Goal: Task Accomplishment & Management: Complete application form

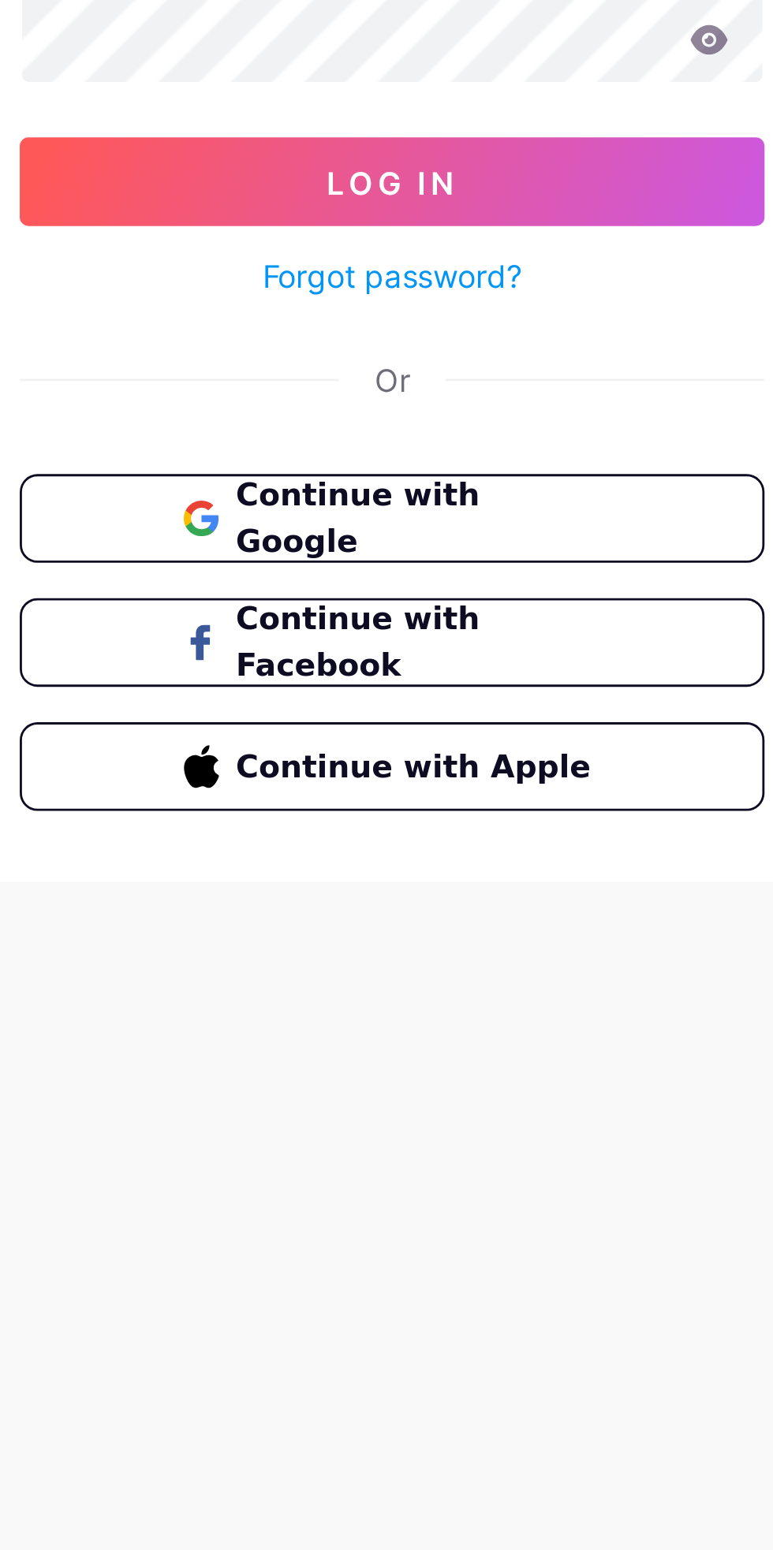
click at [385, 452] on span "Continue with Facebook" at bounding box center [396, 446] width 130 height 33
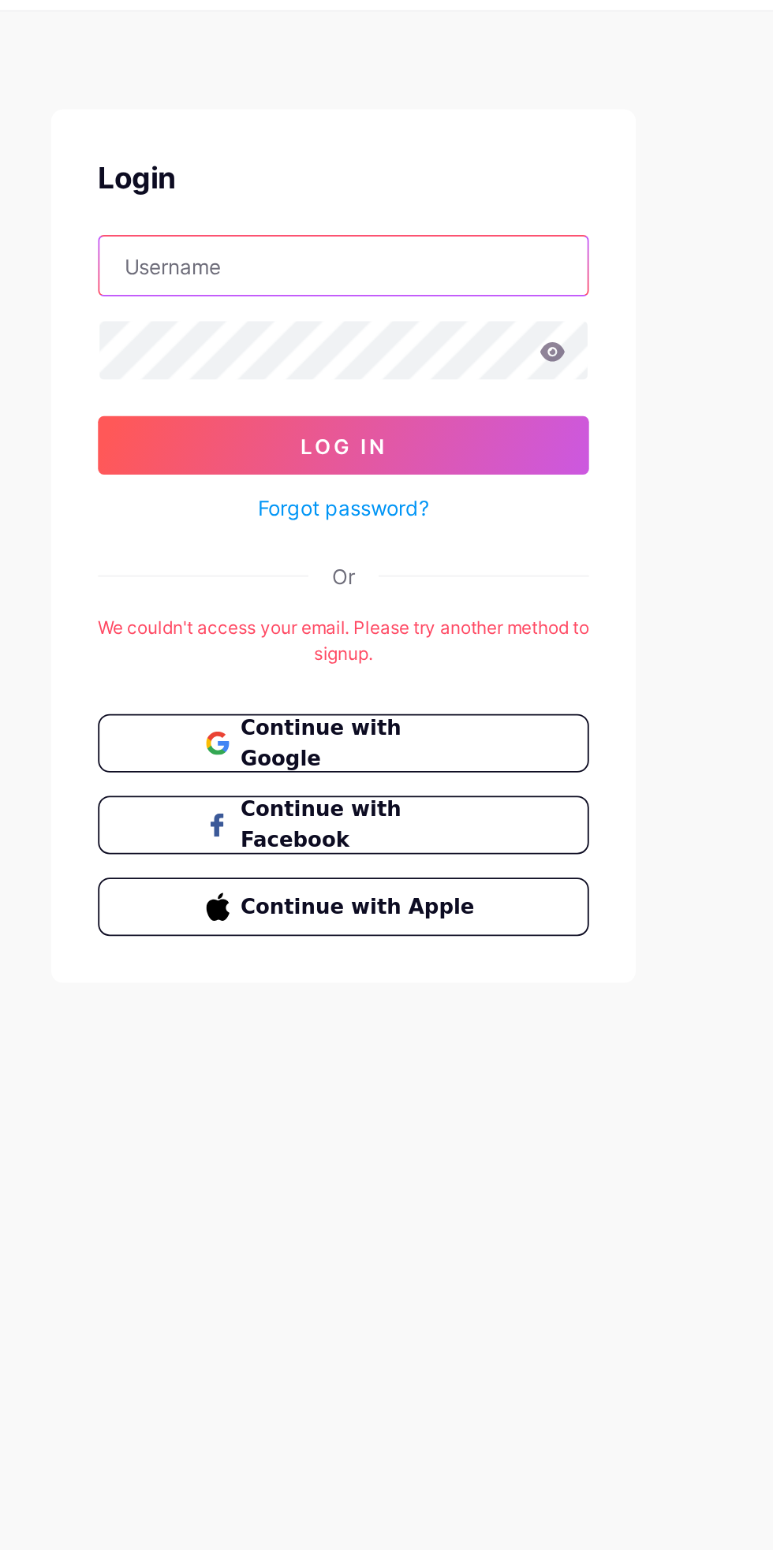
click at [431, 186] on input "text" at bounding box center [386, 185] width 263 height 32
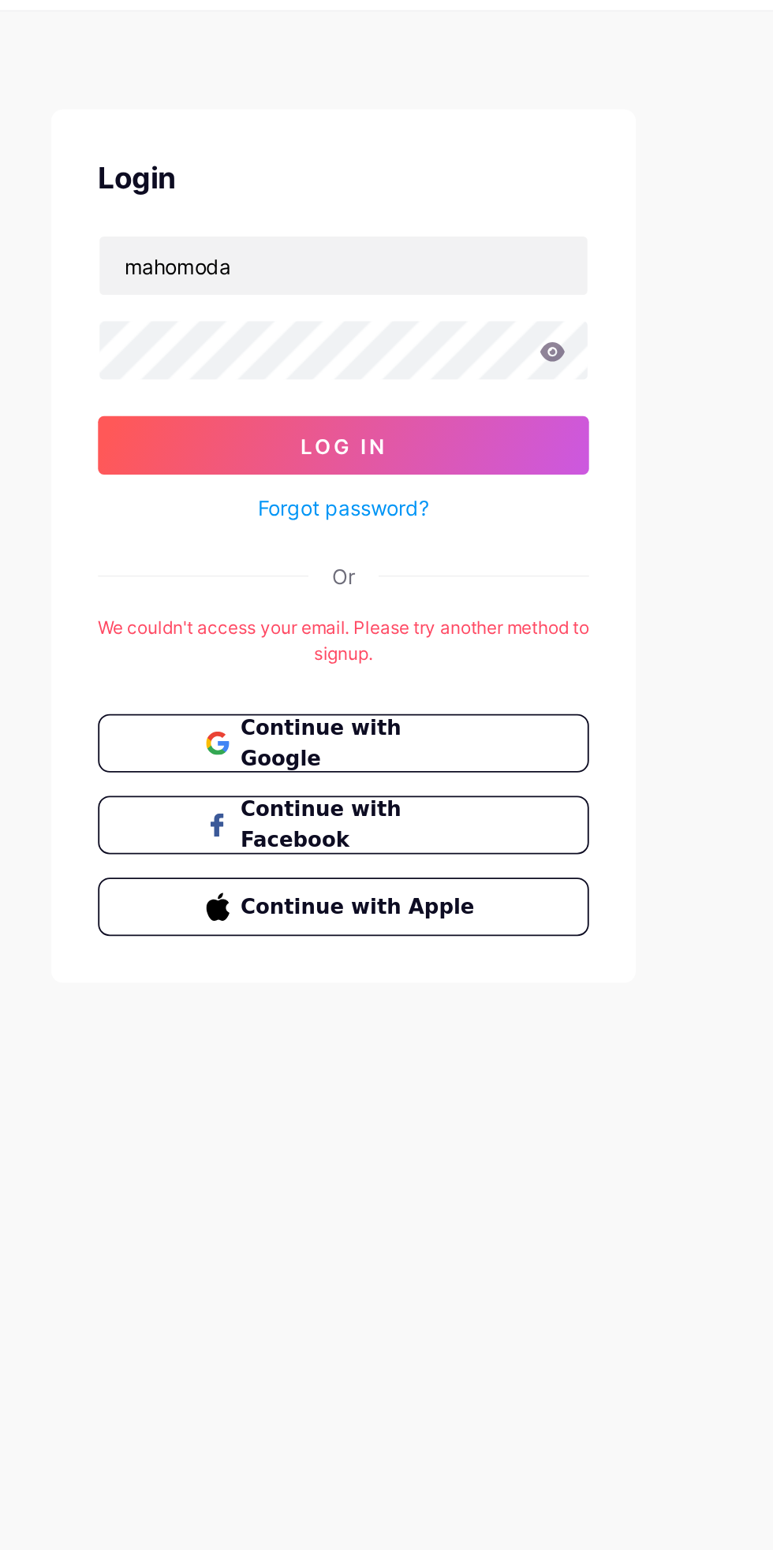
click at [254, 266] on button "Log In" at bounding box center [386, 282] width 265 height 32
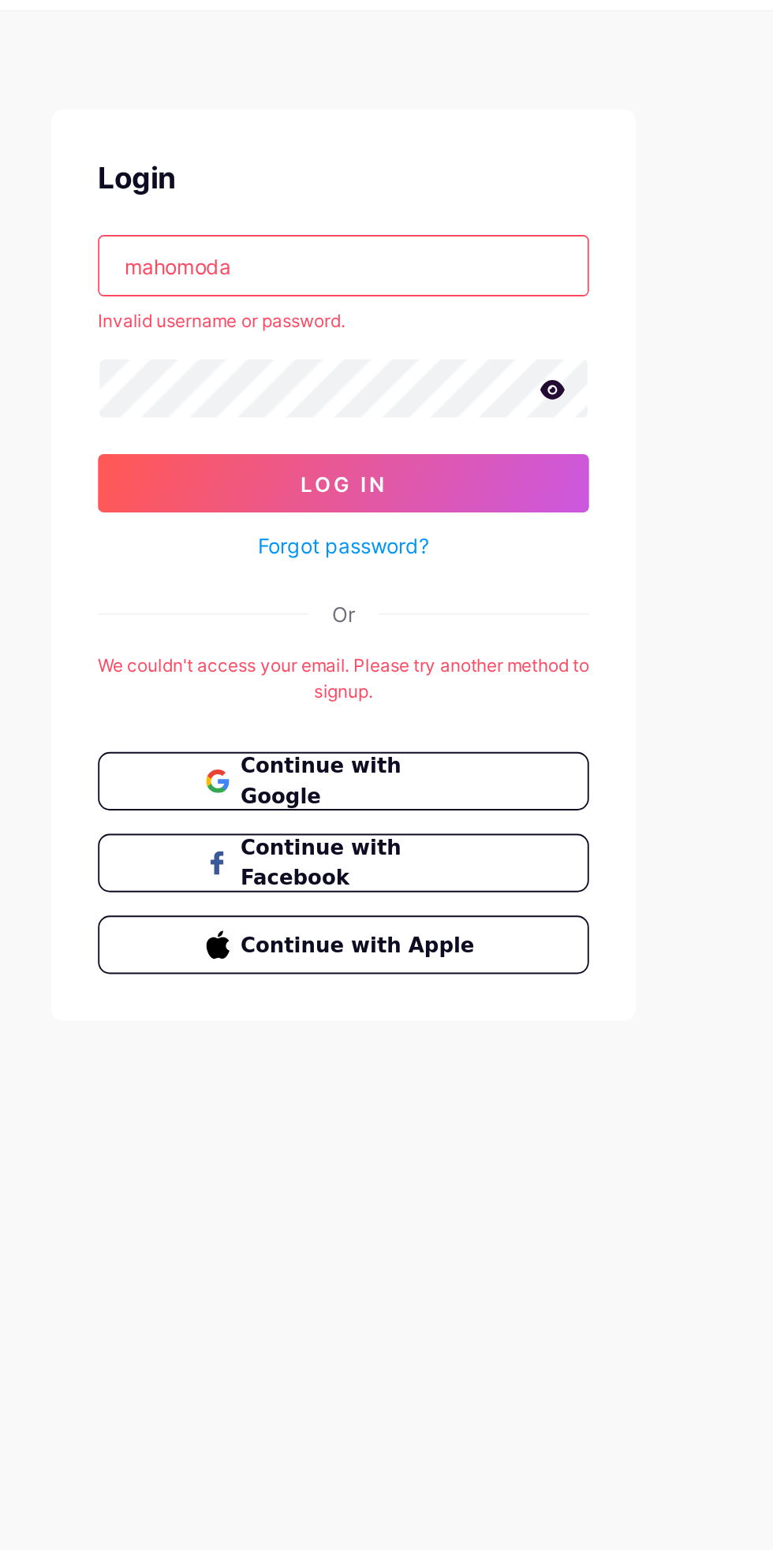
click at [496, 256] on icon at bounding box center [499, 252] width 14 height 11
click at [415, 173] on input "mahomoda" at bounding box center [386, 185] width 263 height 32
type input "m"
type input "ma"
click at [344, 465] on span "Continue with Google" at bounding box center [396, 463] width 130 height 33
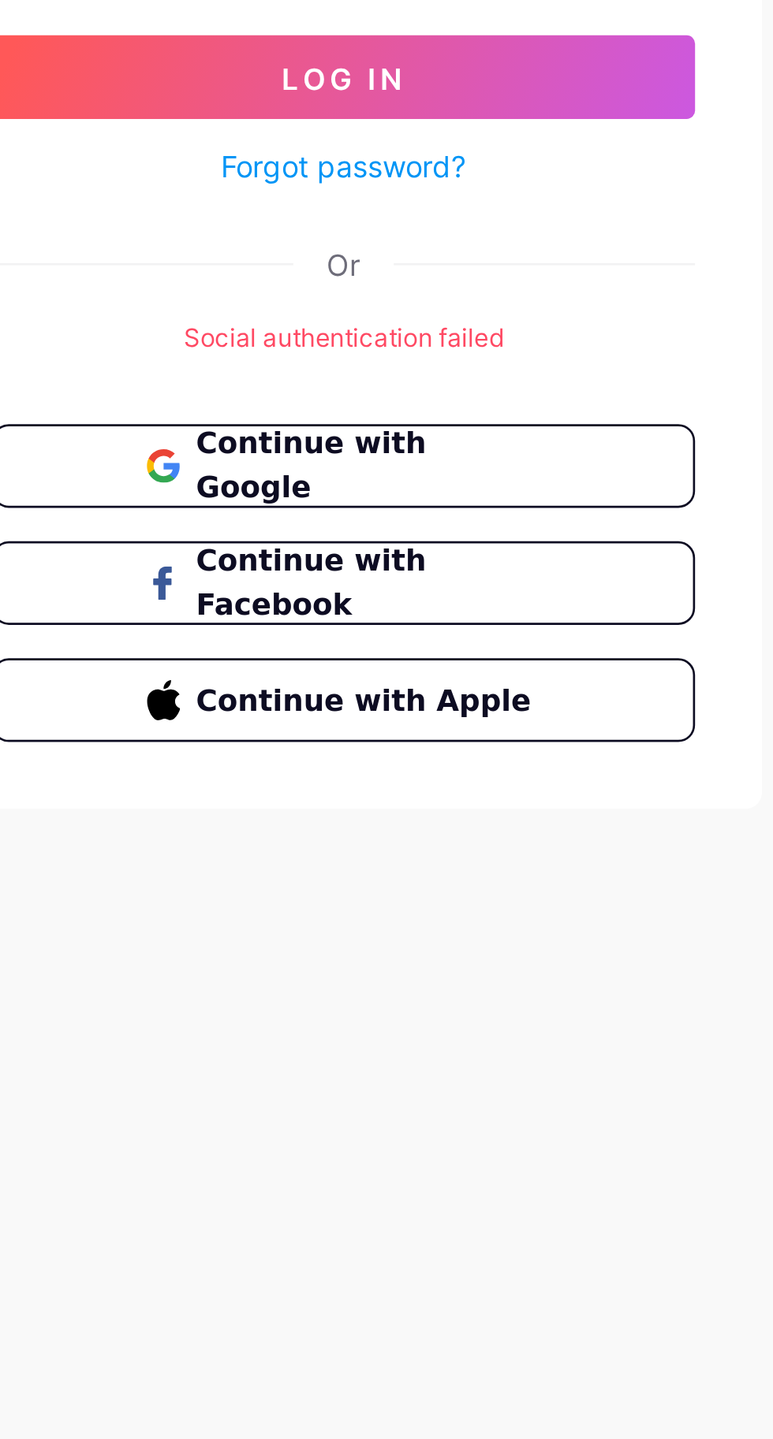
click at [397, 464] on span "Continue with Facebook" at bounding box center [396, 472] width 130 height 33
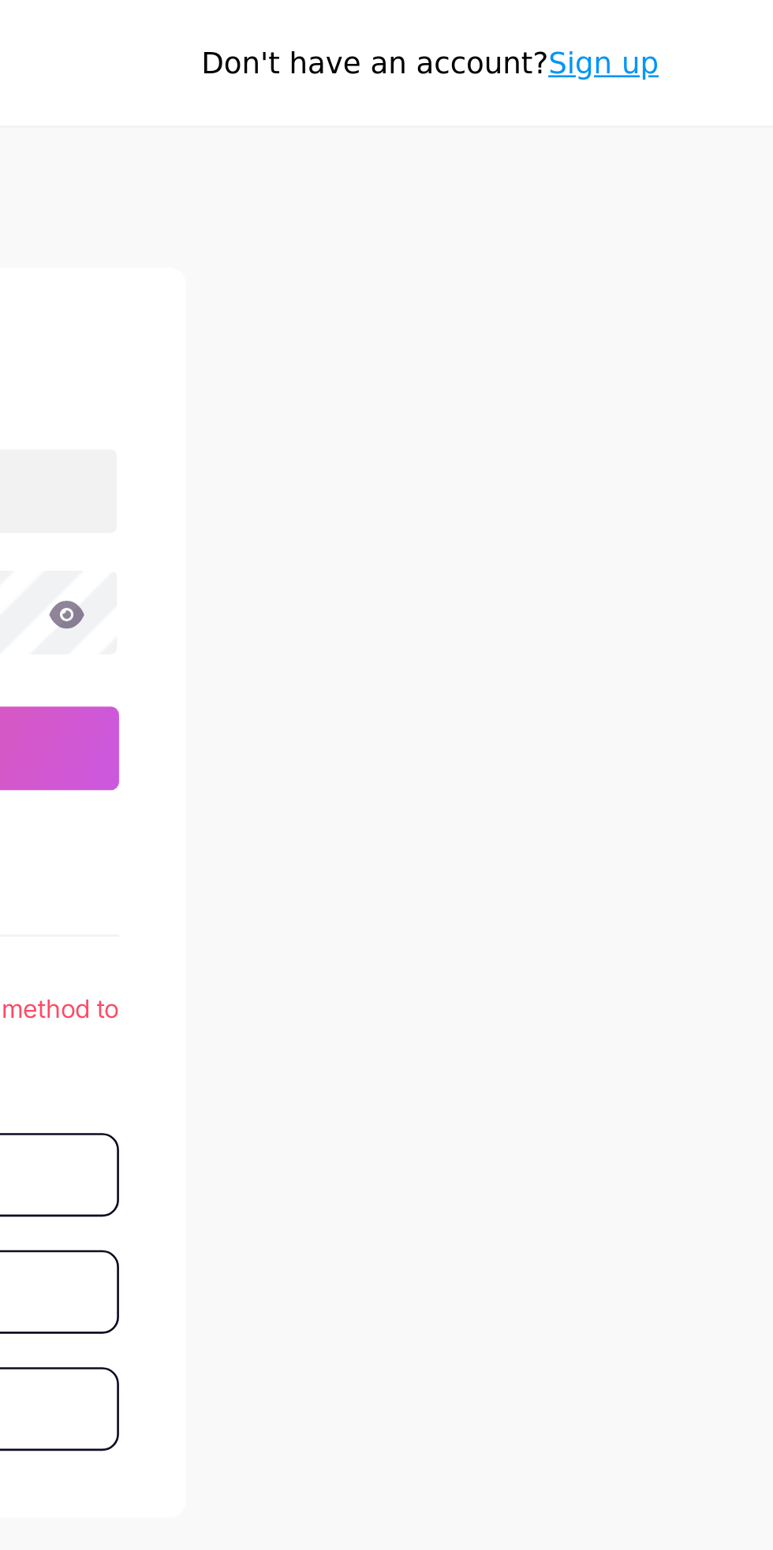
click at [713, 26] on link "Sign up" at bounding box center [701, 23] width 42 height 13
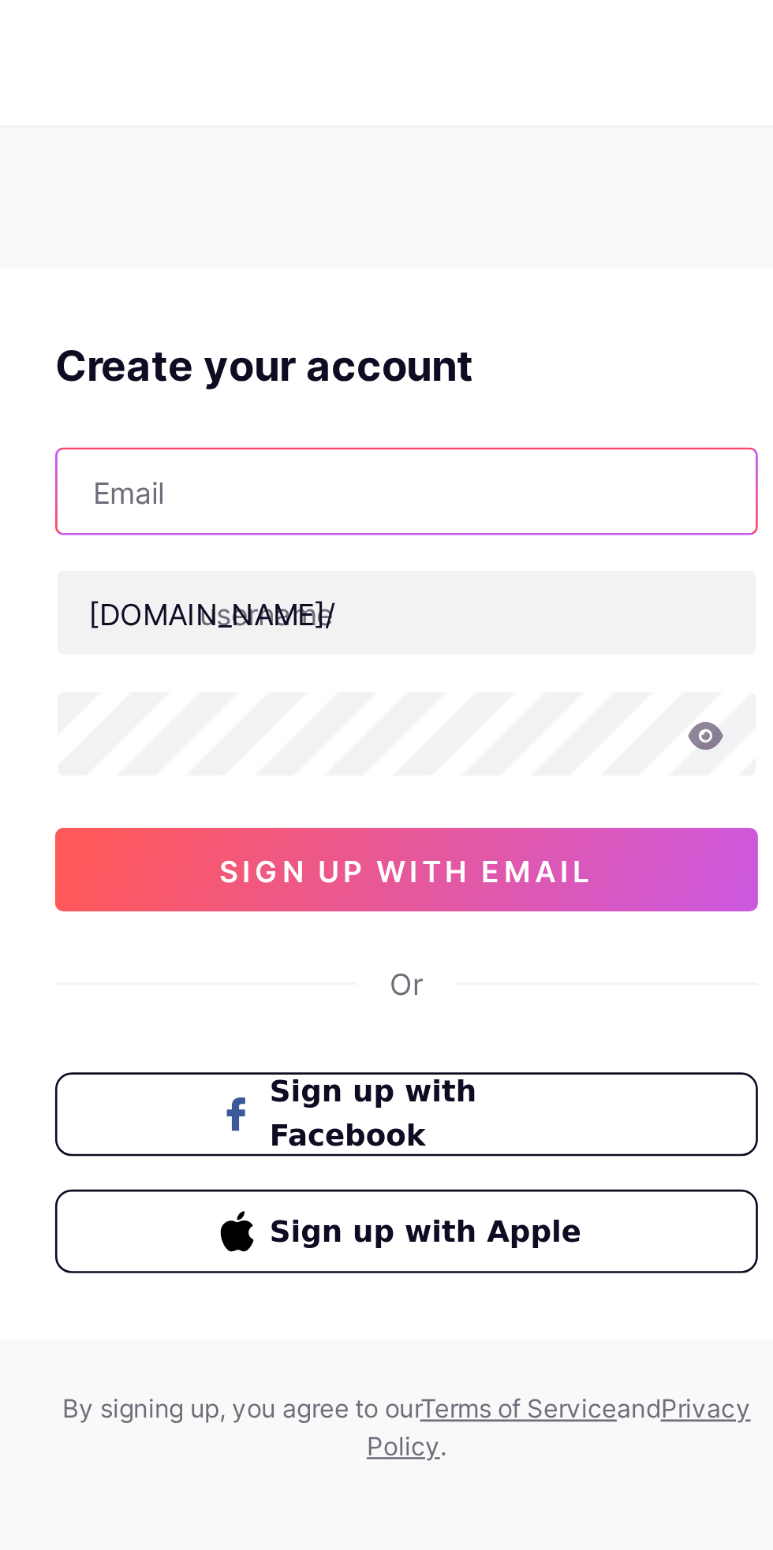
click at [400, 181] on input "text" at bounding box center [386, 185] width 263 height 32
type input "mahomodam [EMAIL_ADDRESS][DOMAIN_NAME]"
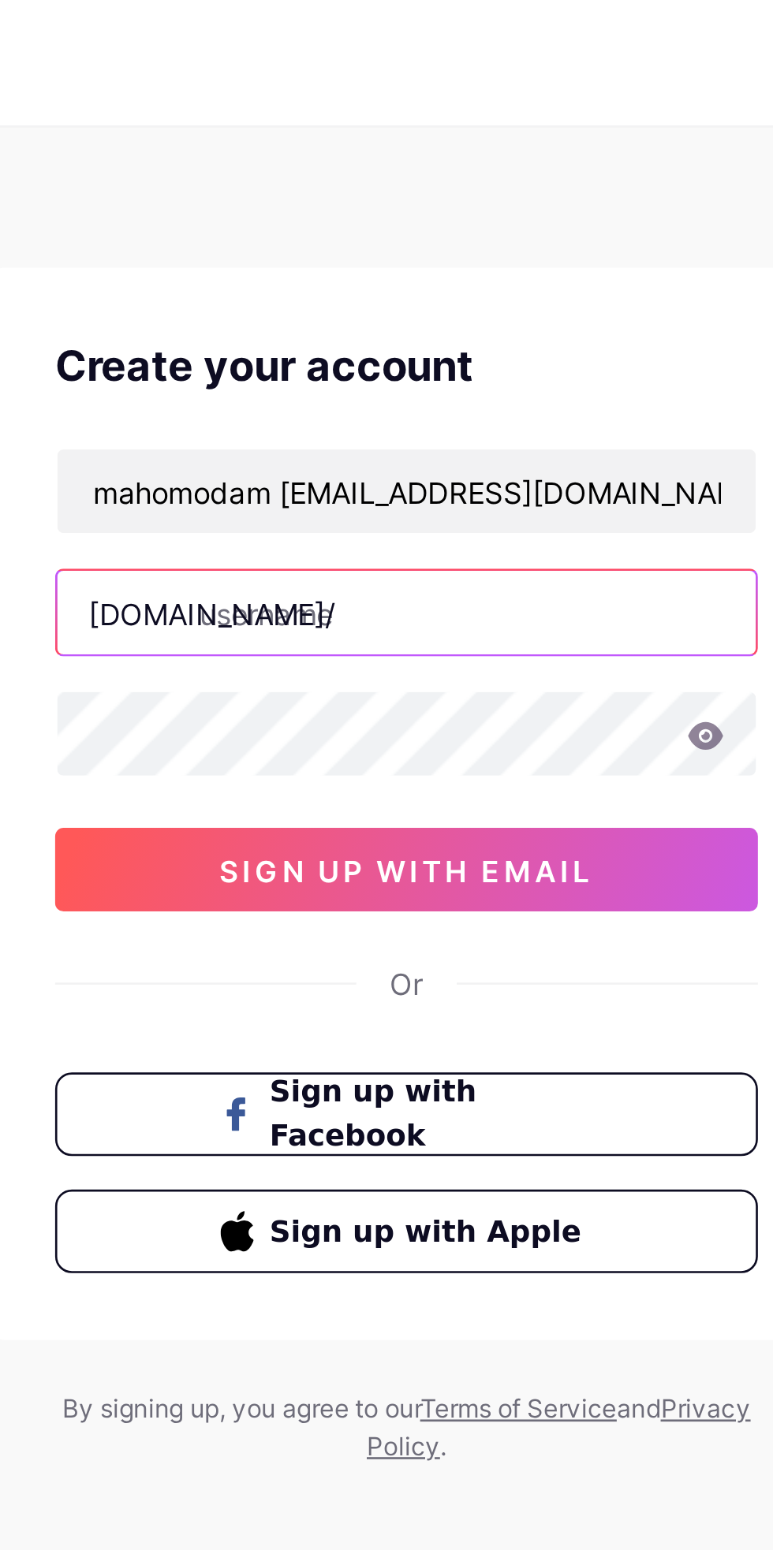
click at [427, 225] on input "text" at bounding box center [386, 231] width 263 height 32
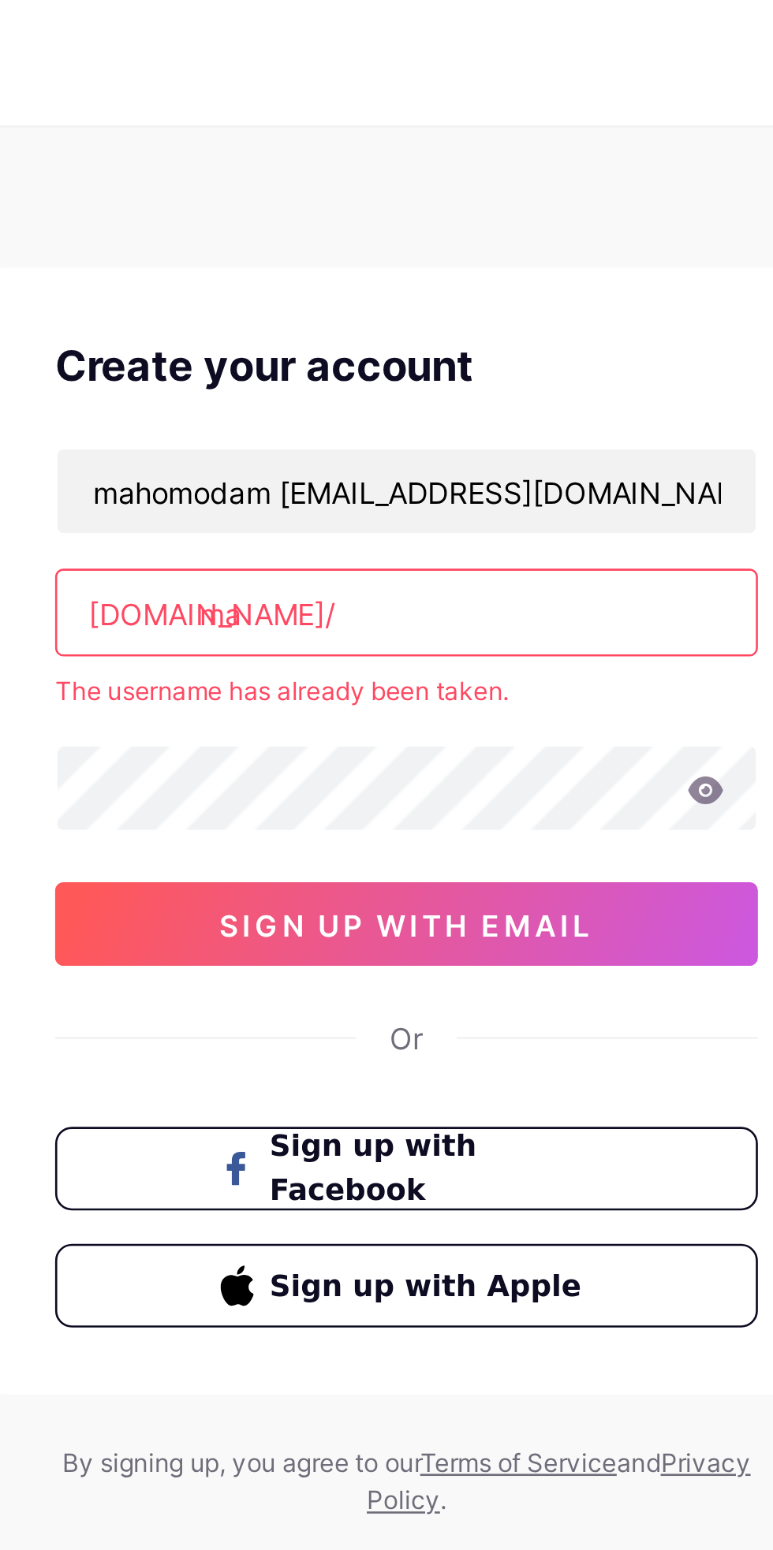
type input "m"
click at [493, 296] on icon at bounding box center [499, 297] width 13 height 10
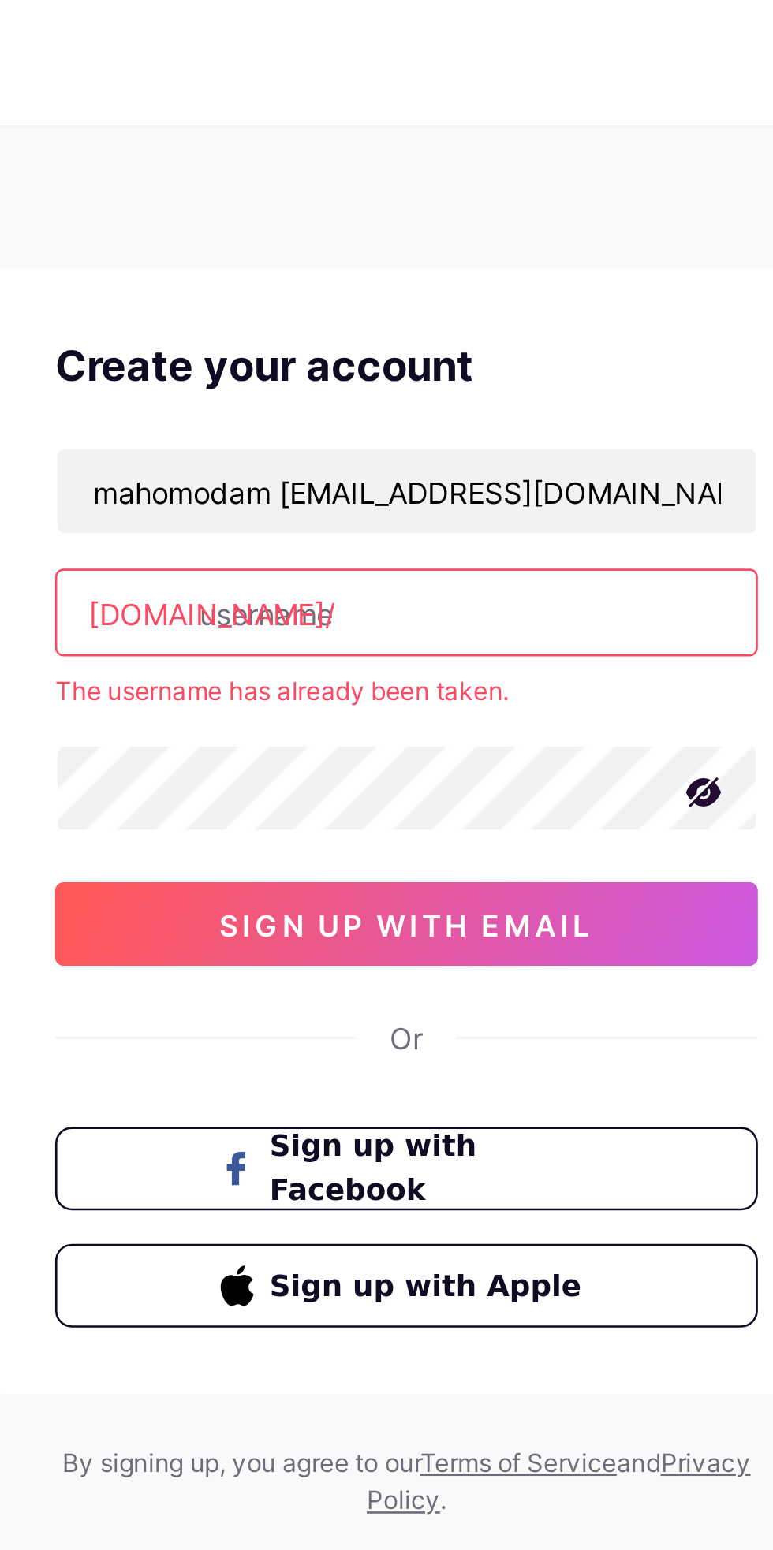
click at [452, 225] on input "text" at bounding box center [386, 231] width 263 height 32
click at [430, 348] on span "sign up with email" at bounding box center [386, 348] width 141 height 13
type input "[PERSON_NAME]"
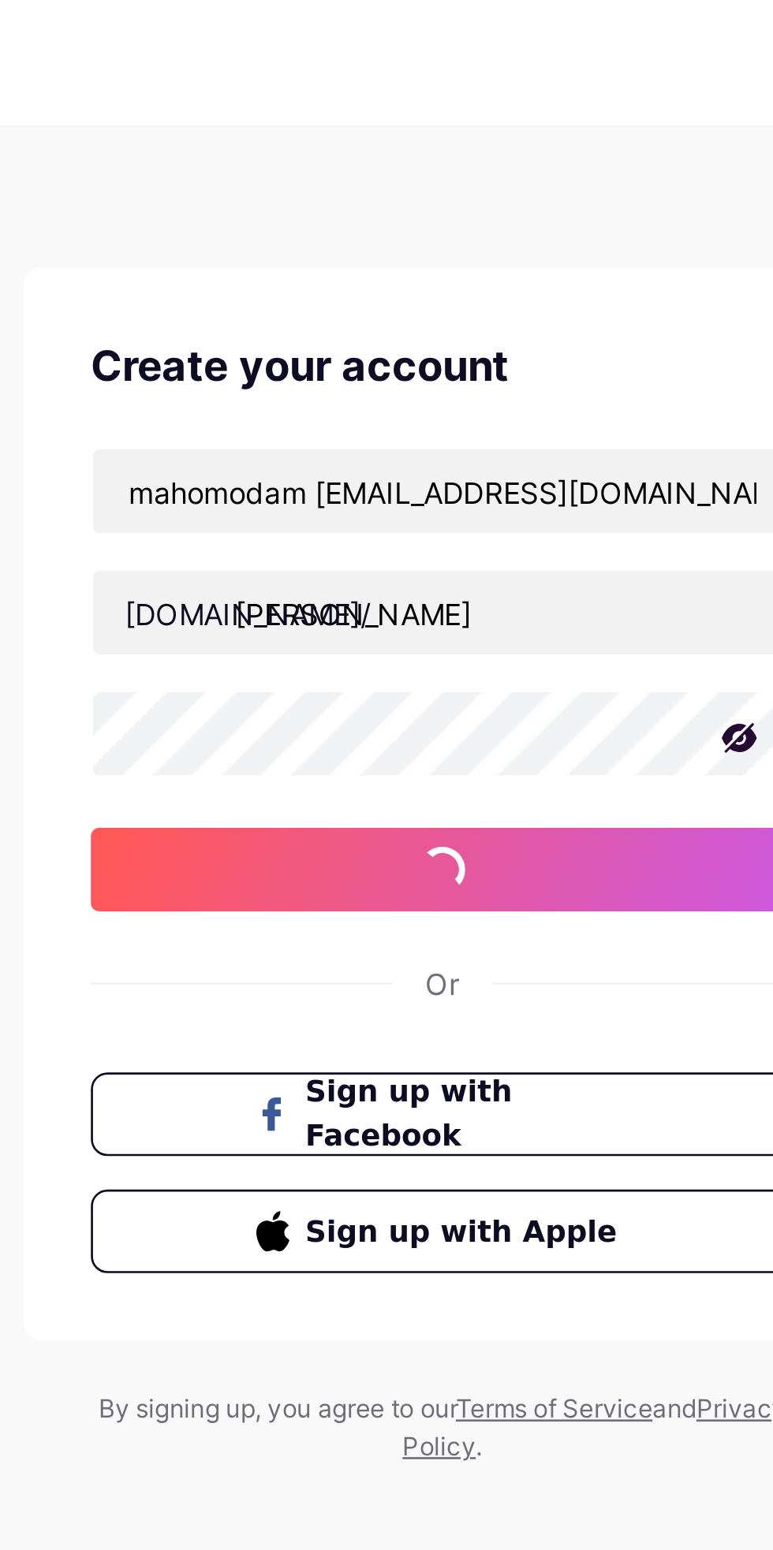
click at [433, 423] on span "Sign up with Facebook" at bounding box center [396, 420] width 122 height 33
